Goal: Task Accomplishment & Management: Complete application form

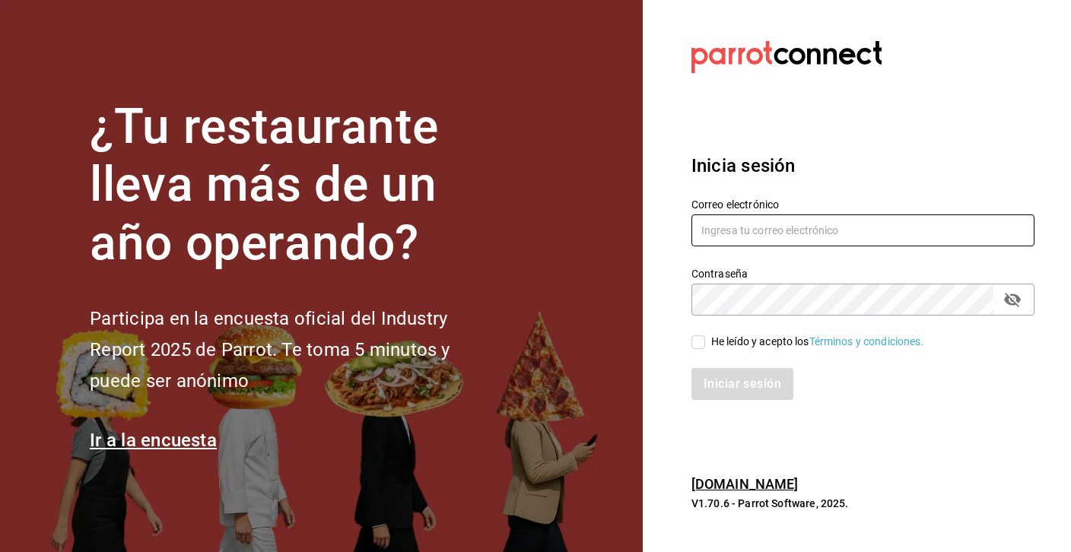
click at [770, 238] on input "text" at bounding box center [862, 230] width 343 height 32
click at [750, 274] on label "Contraseña" at bounding box center [862, 273] width 343 height 11
click at [742, 236] on input "text" at bounding box center [862, 230] width 343 height 32
click at [738, 226] on input "text" at bounding box center [862, 230] width 343 height 32
click at [744, 227] on input "text" at bounding box center [862, 230] width 343 height 32
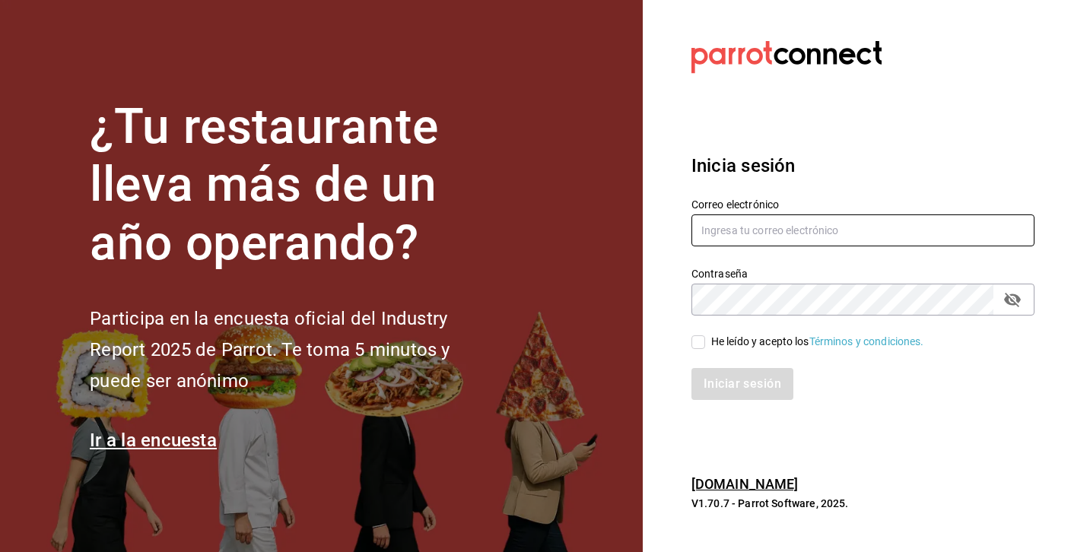
click at [744, 227] on input "text" at bounding box center [862, 230] width 343 height 32
click at [1014, 227] on input "text" at bounding box center [862, 230] width 343 height 32
